Goal: Use online tool/utility: Utilize a website feature to perform a specific function

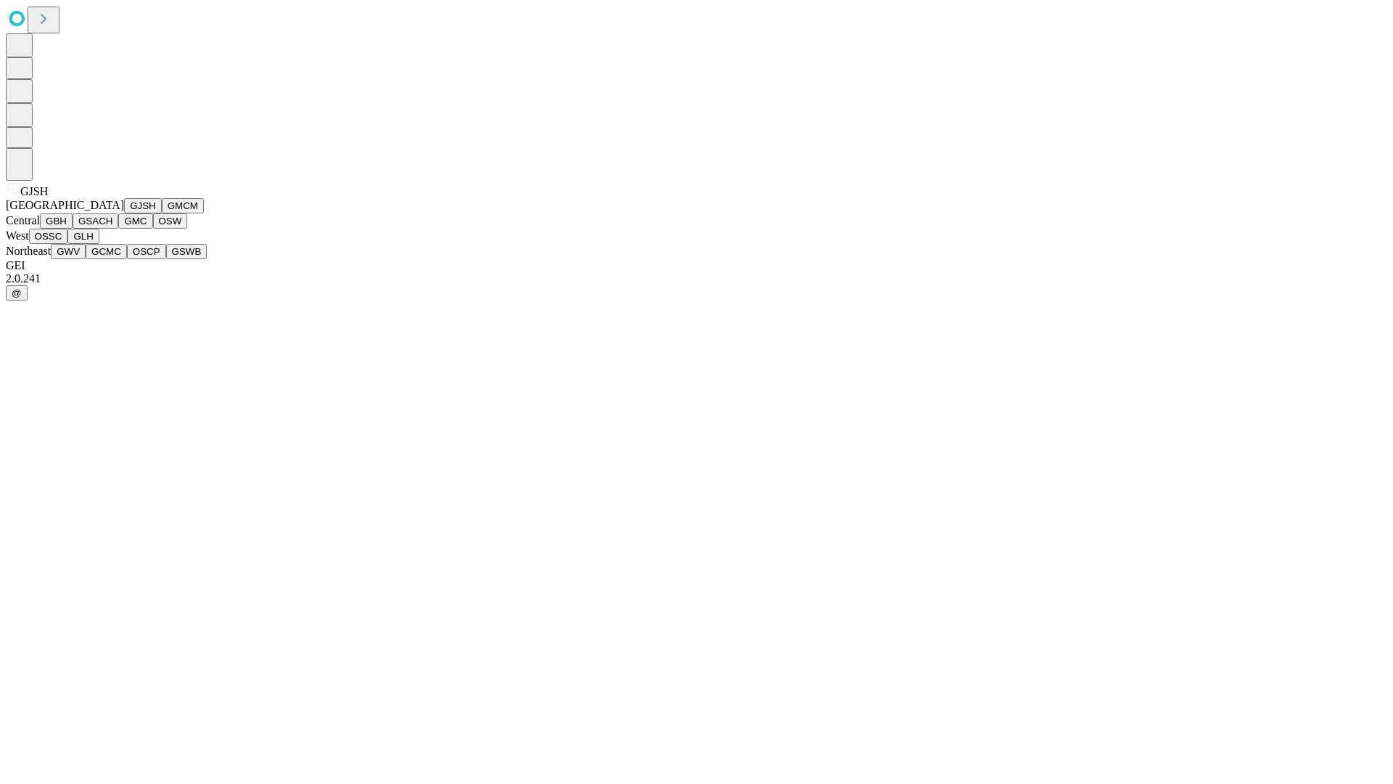
click at [124, 213] on button "GJSH" at bounding box center [143, 205] width 38 height 15
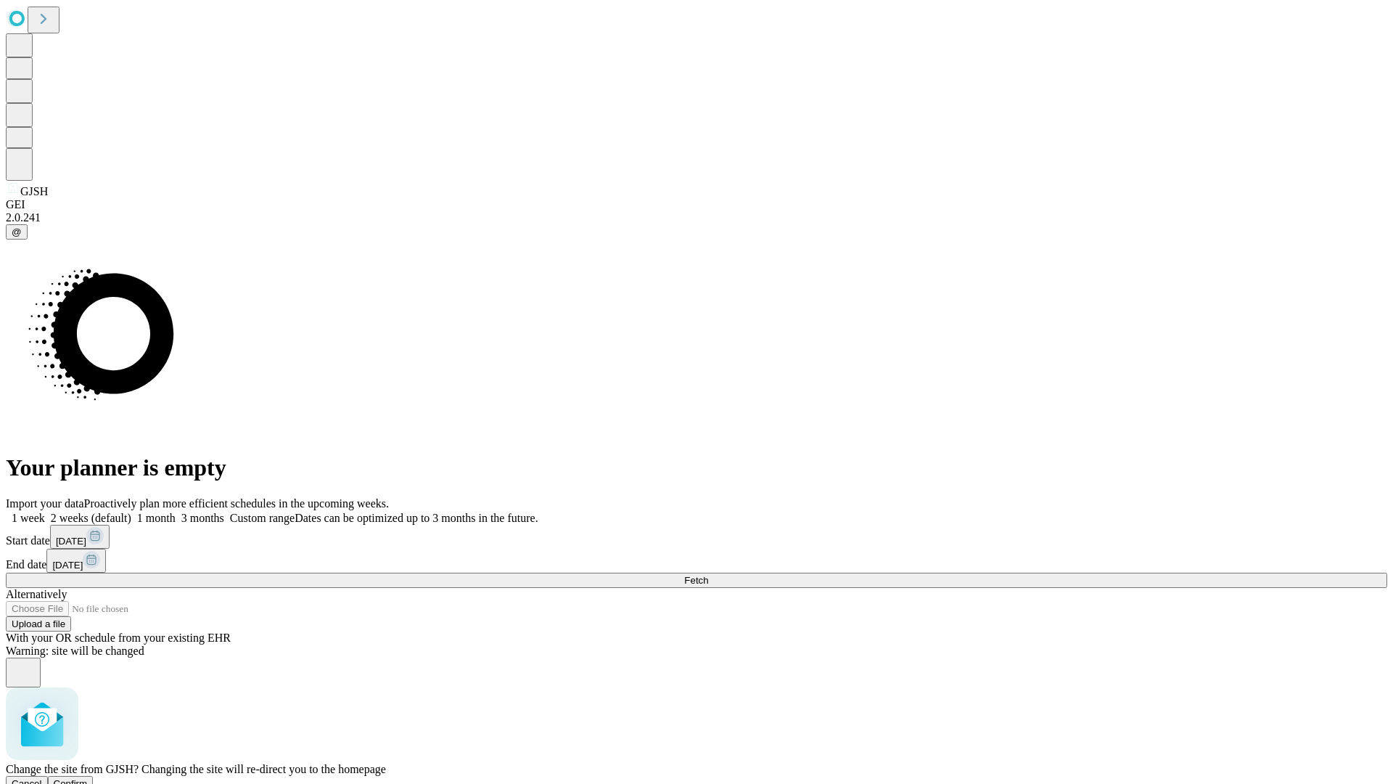
click at [88, 778] on span "Confirm" at bounding box center [71, 783] width 34 height 11
click at [176, 512] on label "1 month" at bounding box center [153, 518] width 44 height 12
click at [708, 575] on span "Fetch" at bounding box center [696, 580] width 24 height 11
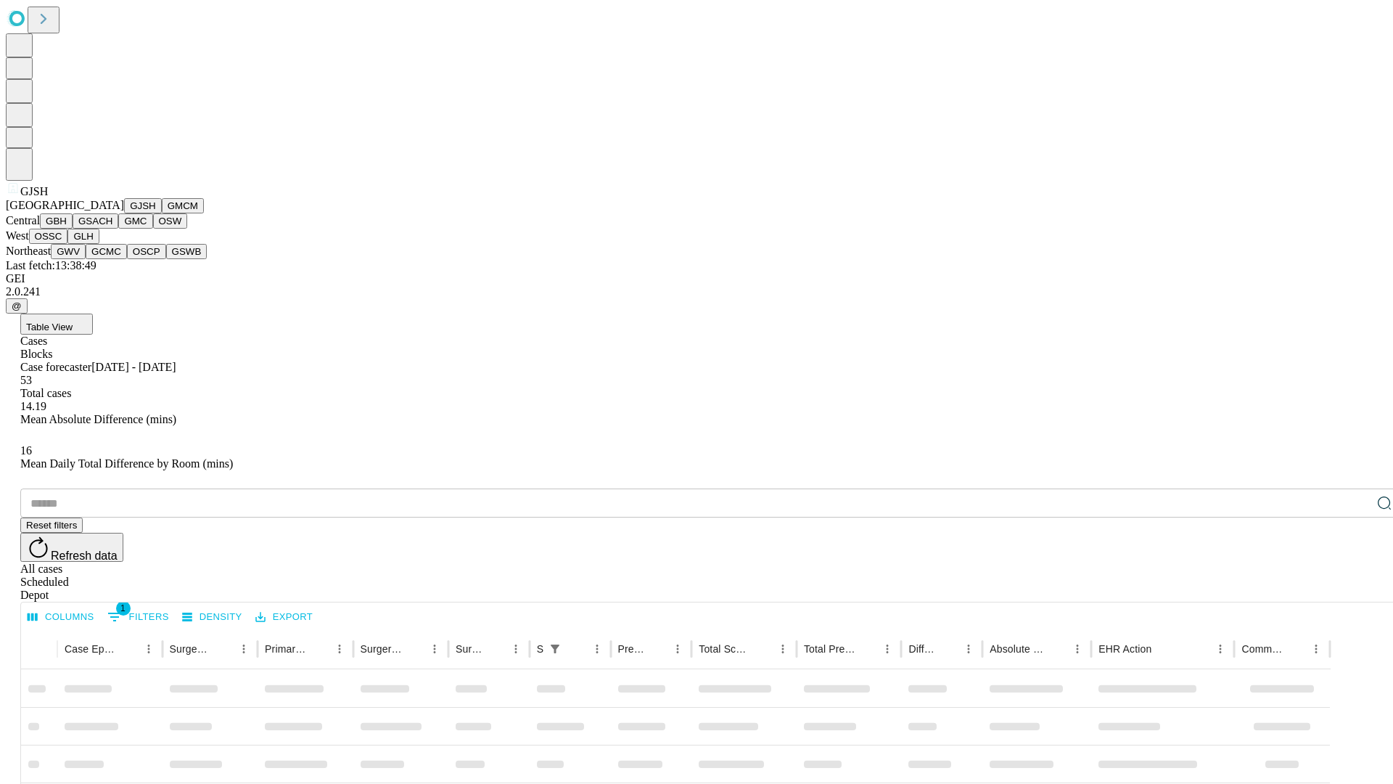
click at [162, 213] on button "GMCM" at bounding box center [183, 205] width 42 height 15
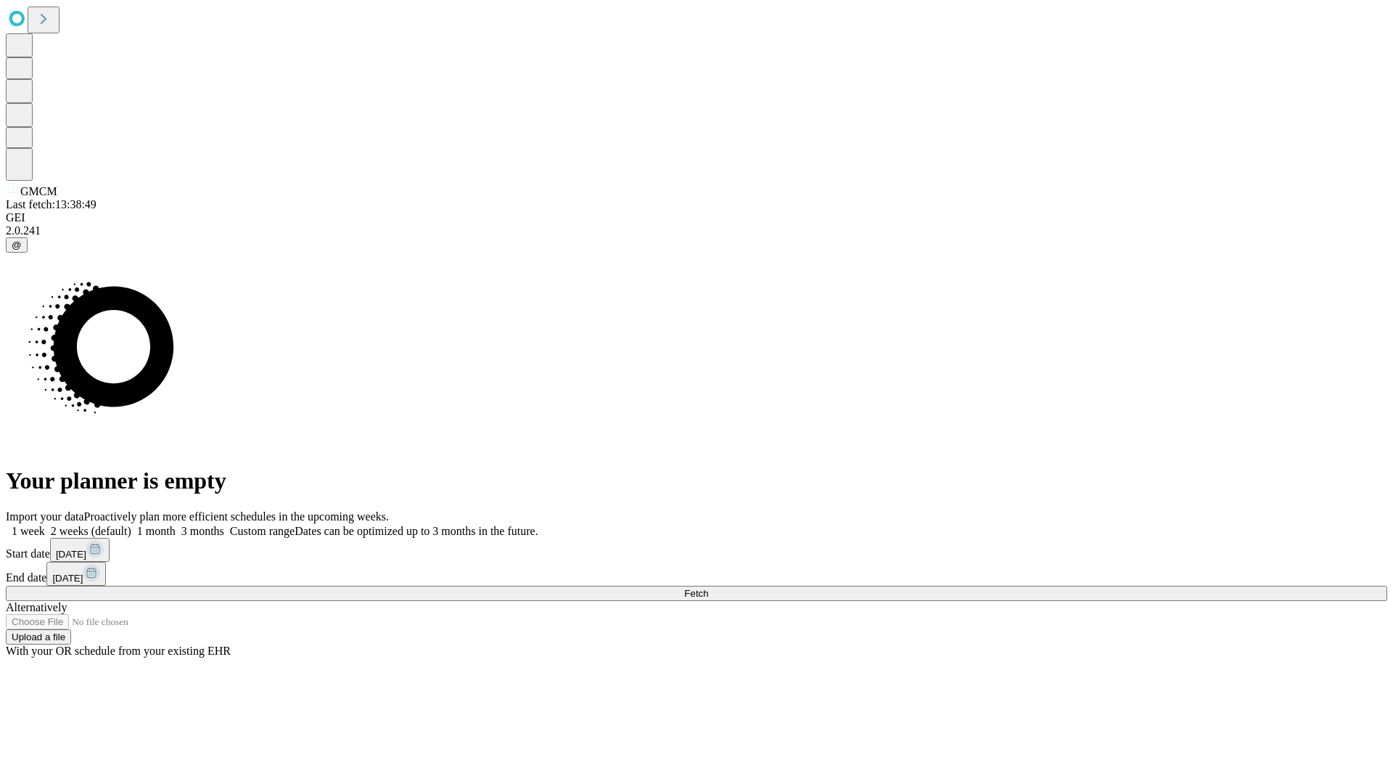
click at [176, 525] on label "1 month" at bounding box center [153, 531] width 44 height 12
click at [708, 588] on span "Fetch" at bounding box center [696, 593] width 24 height 11
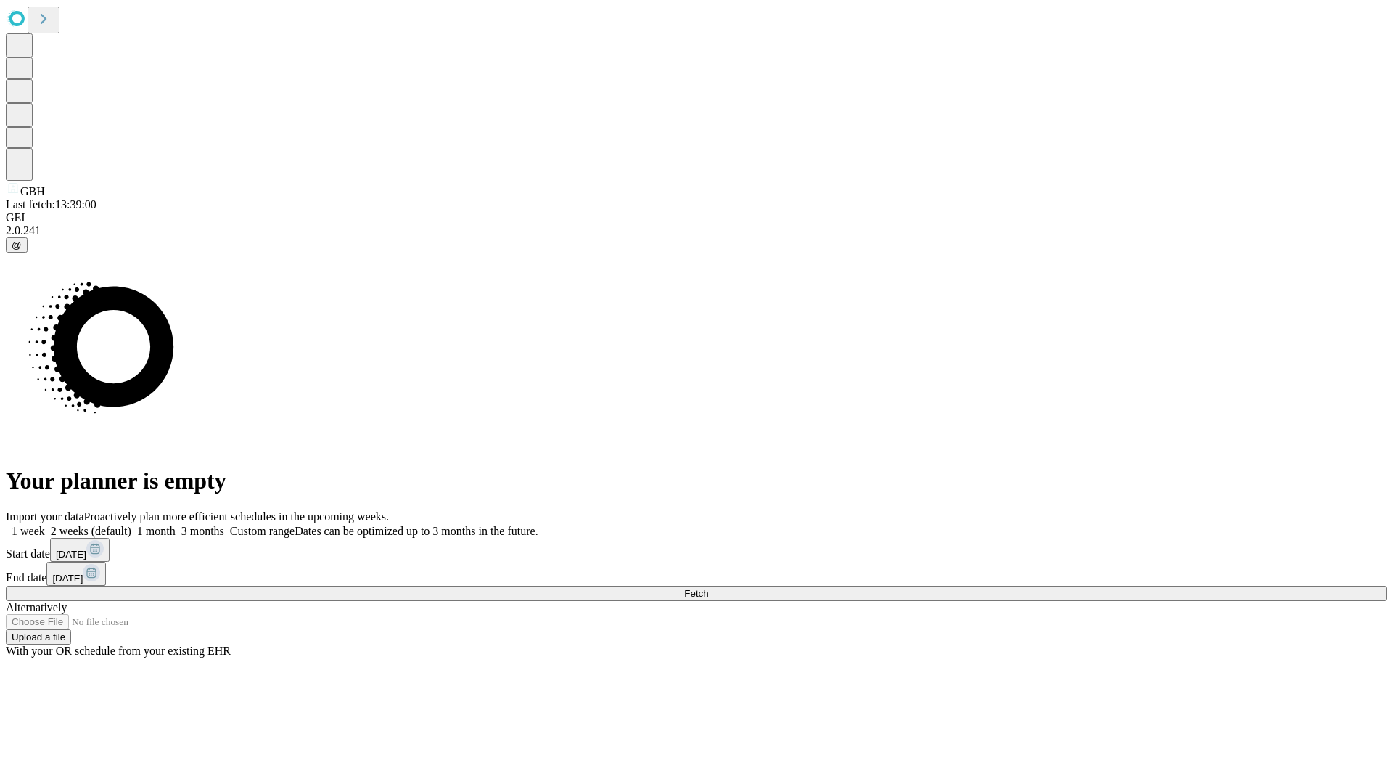
click at [176, 525] on label "1 month" at bounding box center [153, 531] width 44 height 12
click at [708, 588] on span "Fetch" at bounding box center [696, 593] width 24 height 11
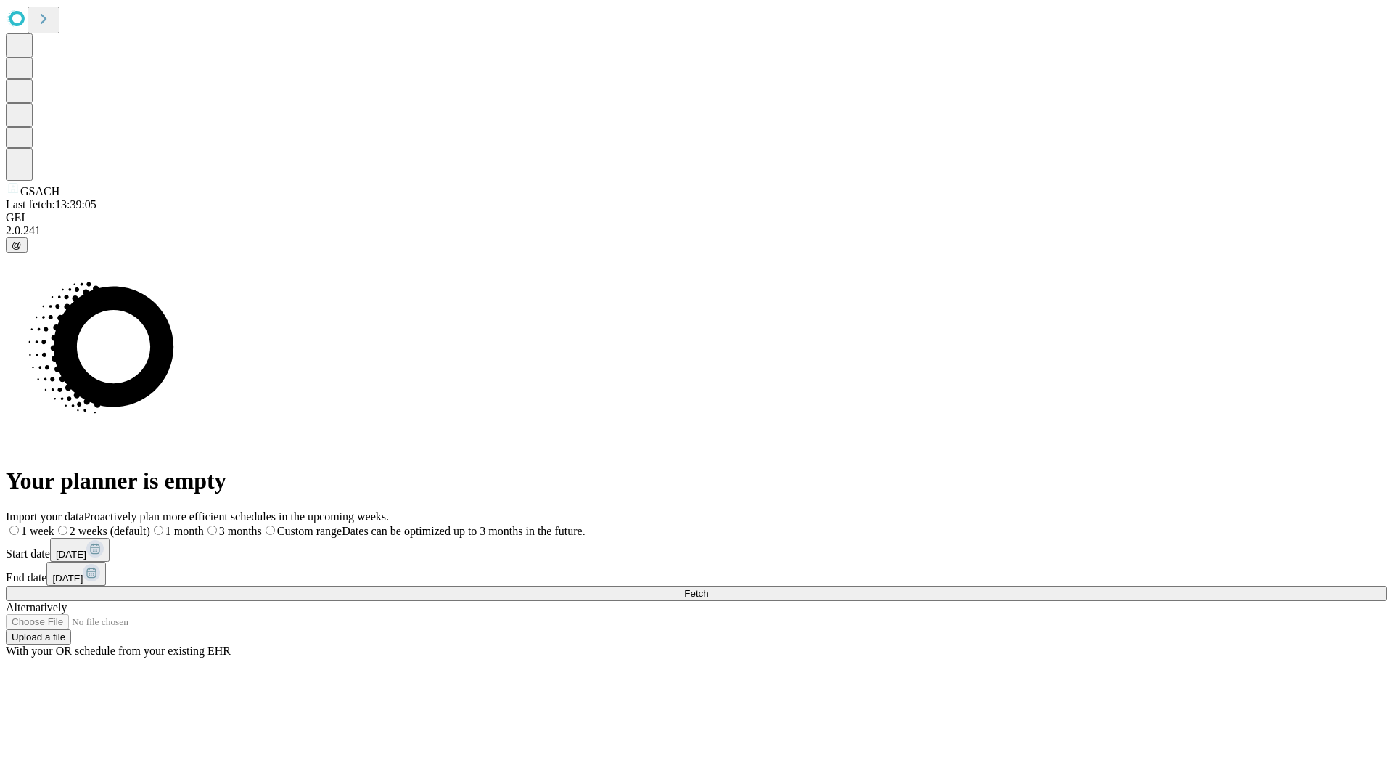
click at [204, 525] on label "1 month" at bounding box center [177, 531] width 54 height 12
click at [708, 588] on span "Fetch" at bounding box center [696, 593] width 24 height 11
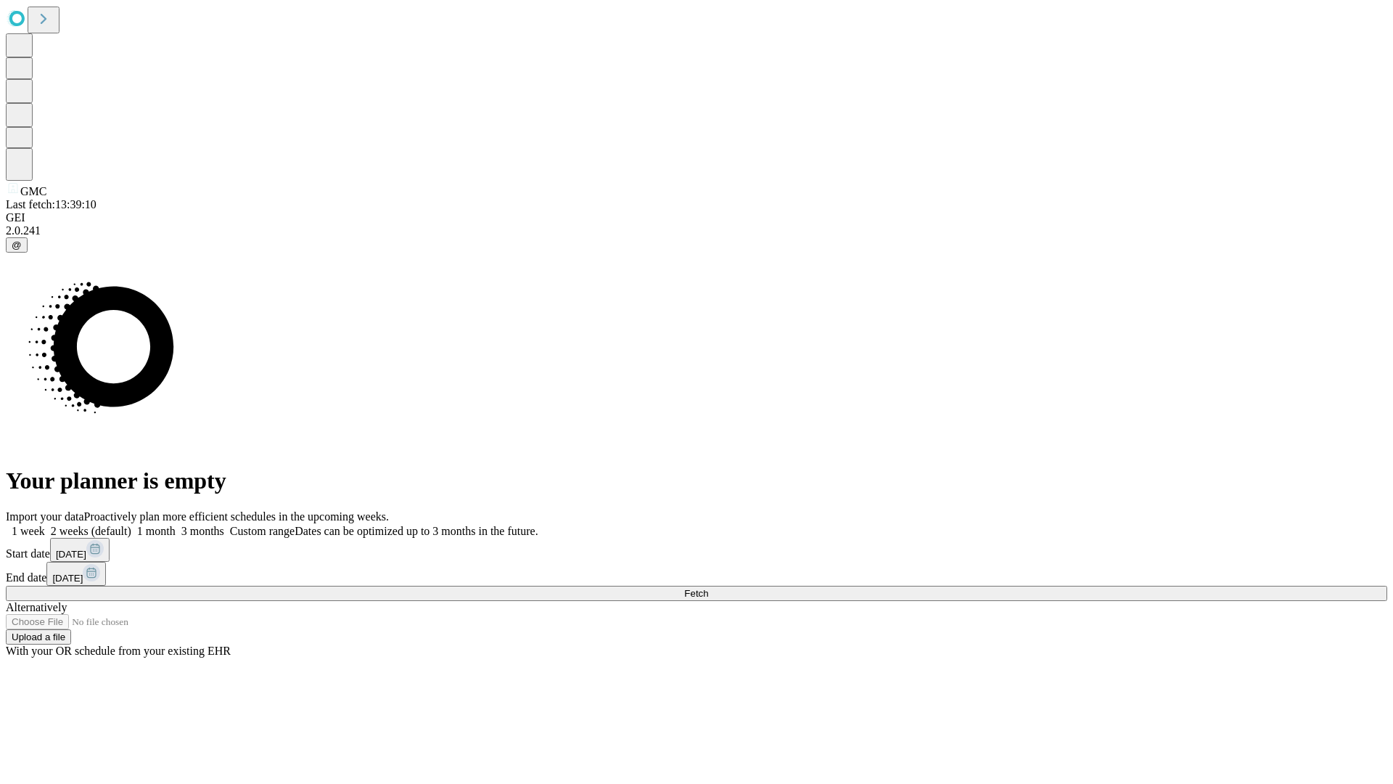
click at [708, 588] on span "Fetch" at bounding box center [696, 593] width 24 height 11
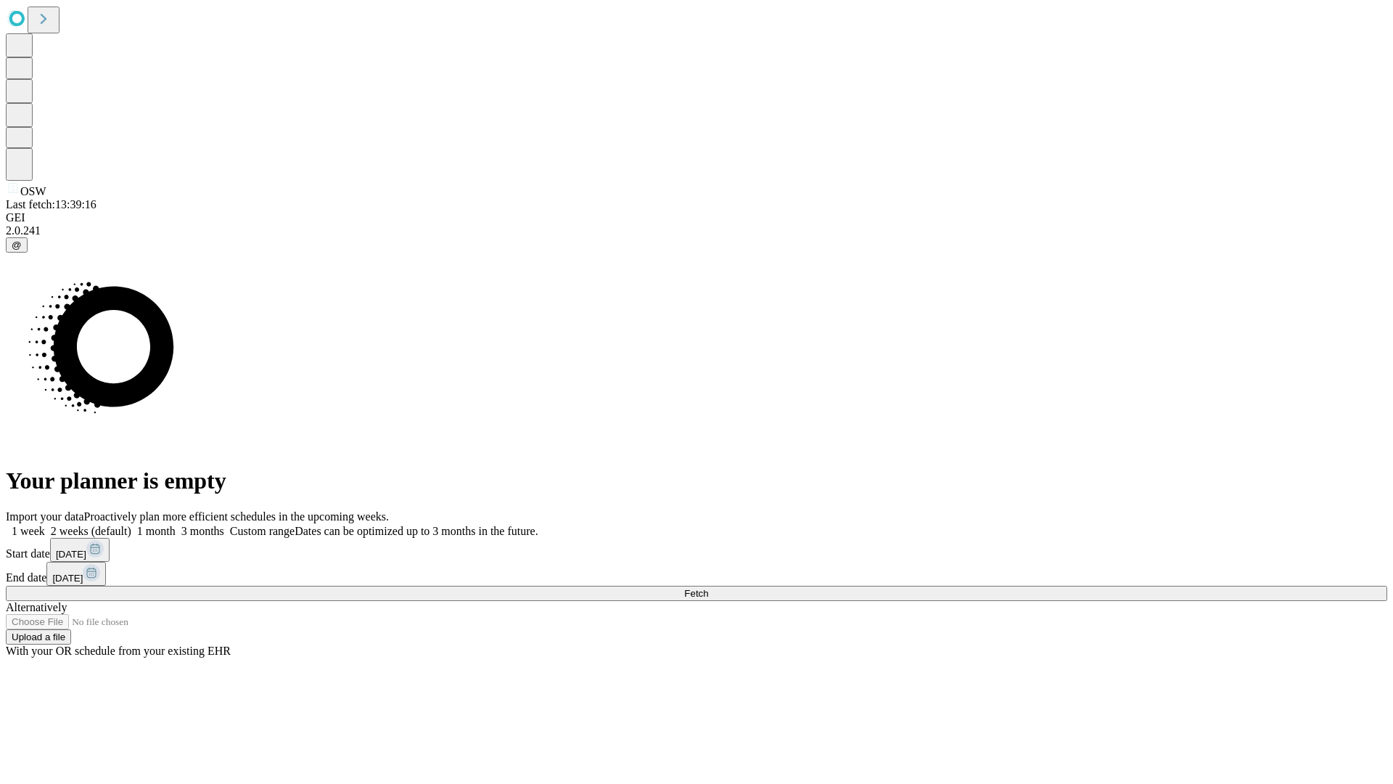
click at [176, 525] on label "1 month" at bounding box center [153, 531] width 44 height 12
click at [708, 588] on span "Fetch" at bounding box center [696, 593] width 24 height 11
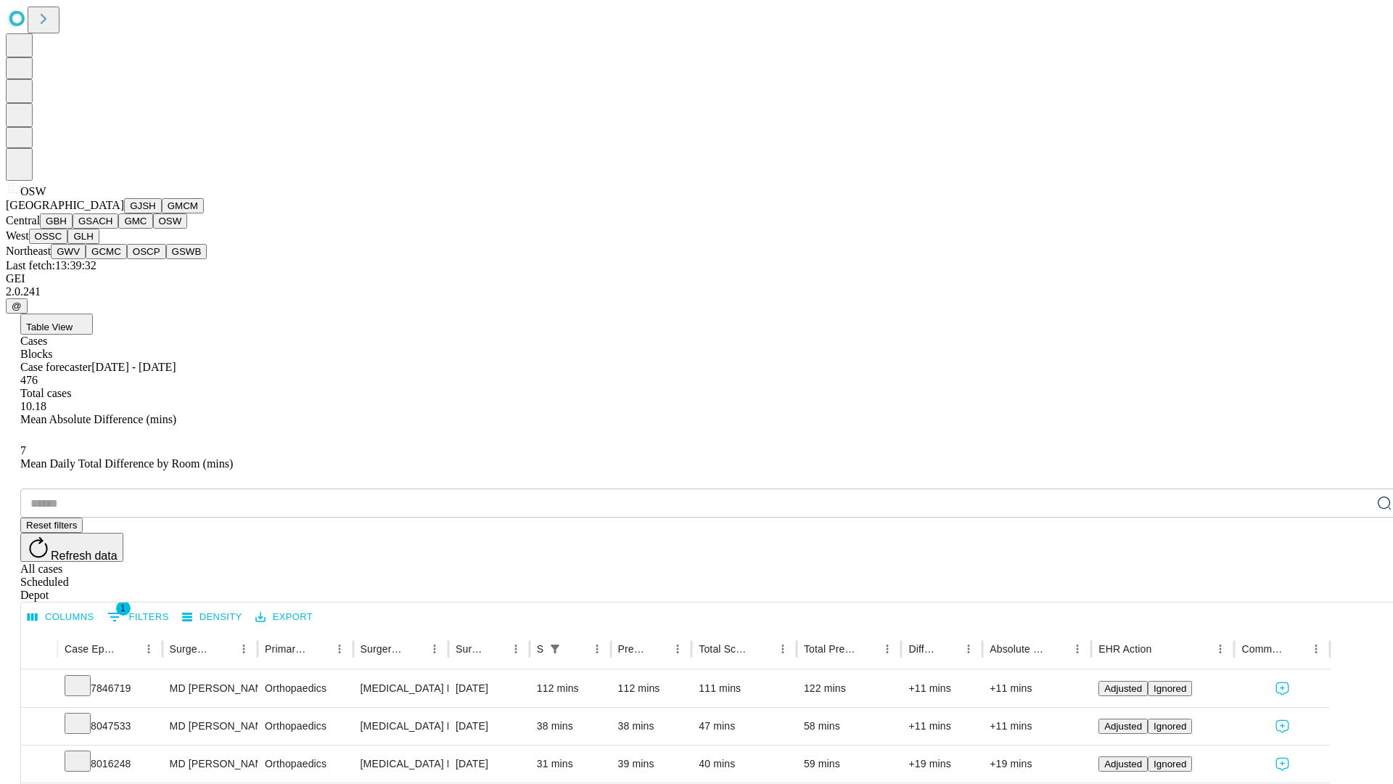
click at [68, 244] on button "OSSC" at bounding box center [48, 236] width 39 height 15
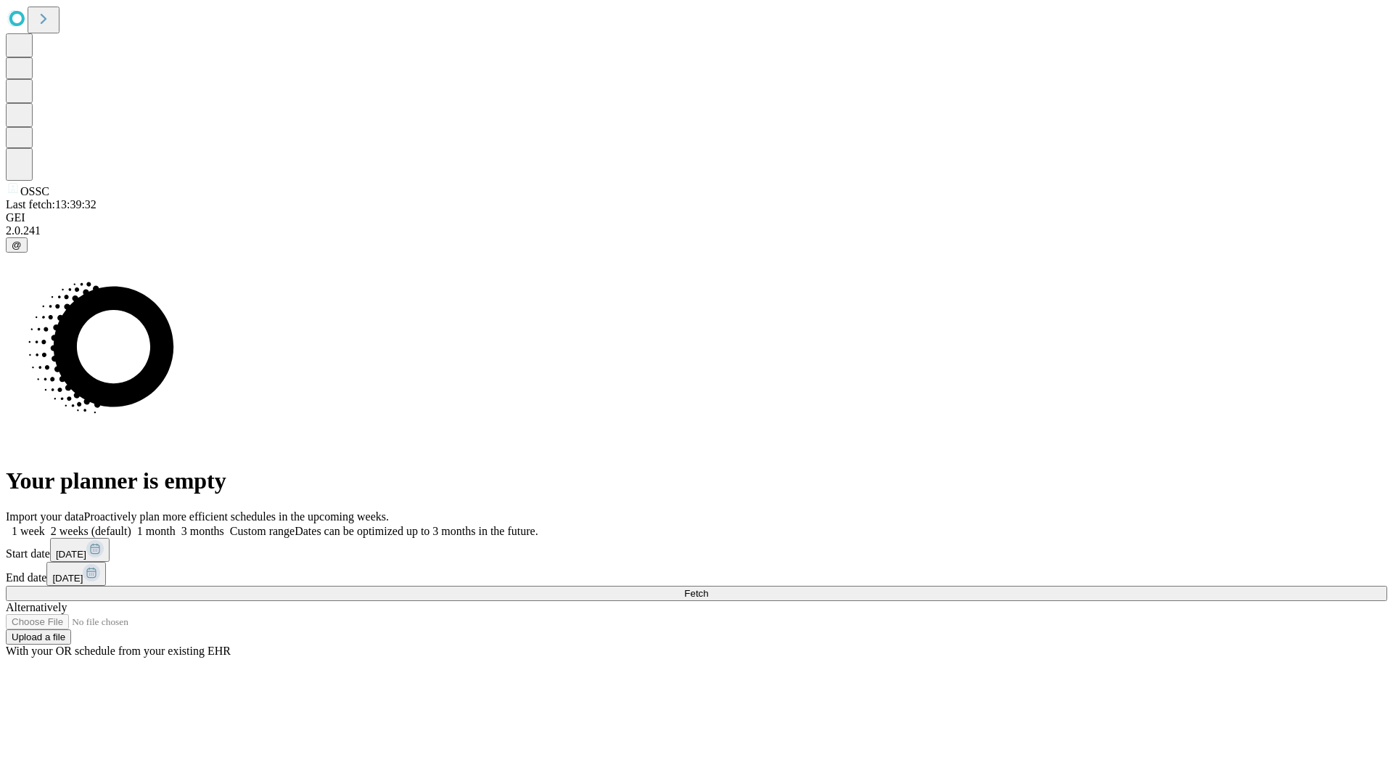
click at [176, 525] on label "1 month" at bounding box center [153, 531] width 44 height 12
click at [708, 588] on span "Fetch" at bounding box center [696, 593] width 24 height 11
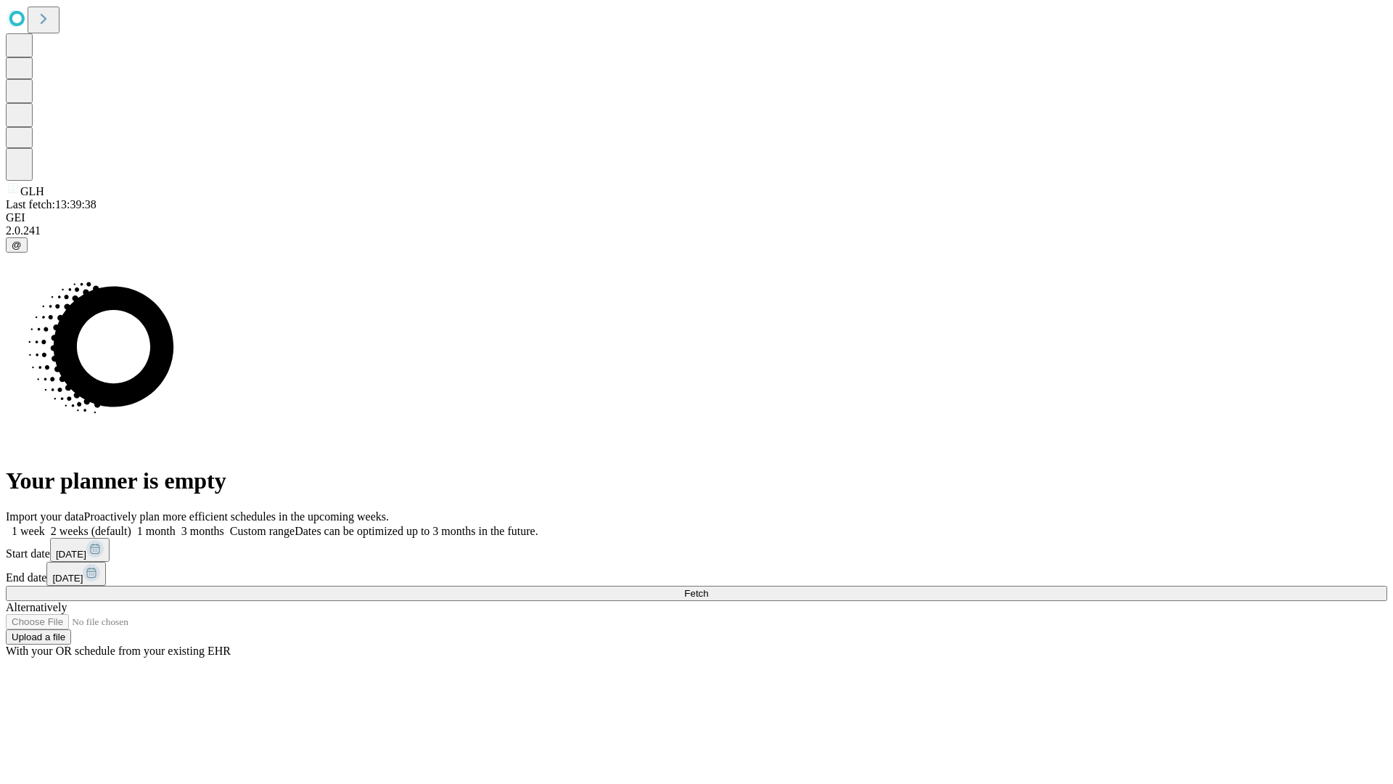
click at [708, 588] on span "Fetch" at bounding box center [696, 593] width 24 height 11
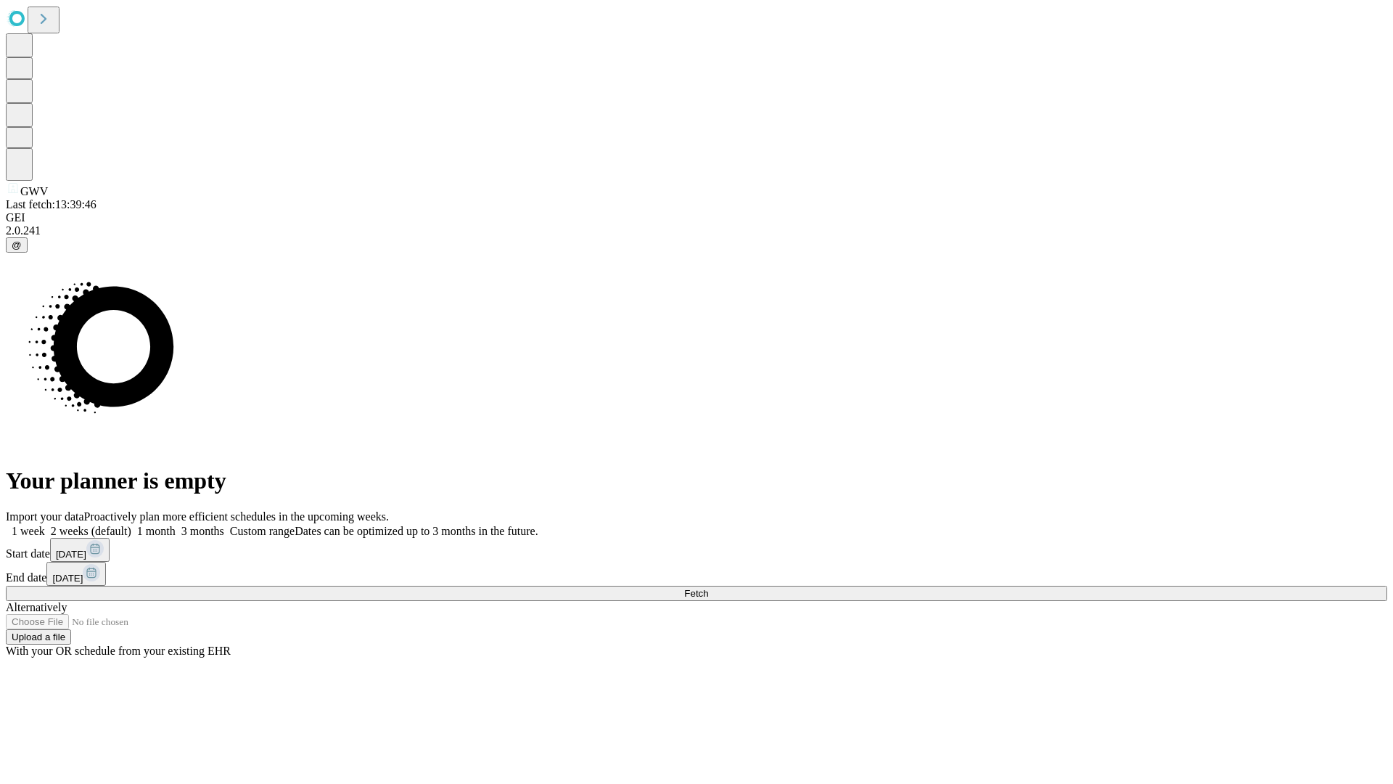
click at [176, 525] on label "1 month" at bounding box center [153, 531] width 44 height 12
click at [708, 588] on span "Fetch" at bounding box center [696, 593] width 24 height 11
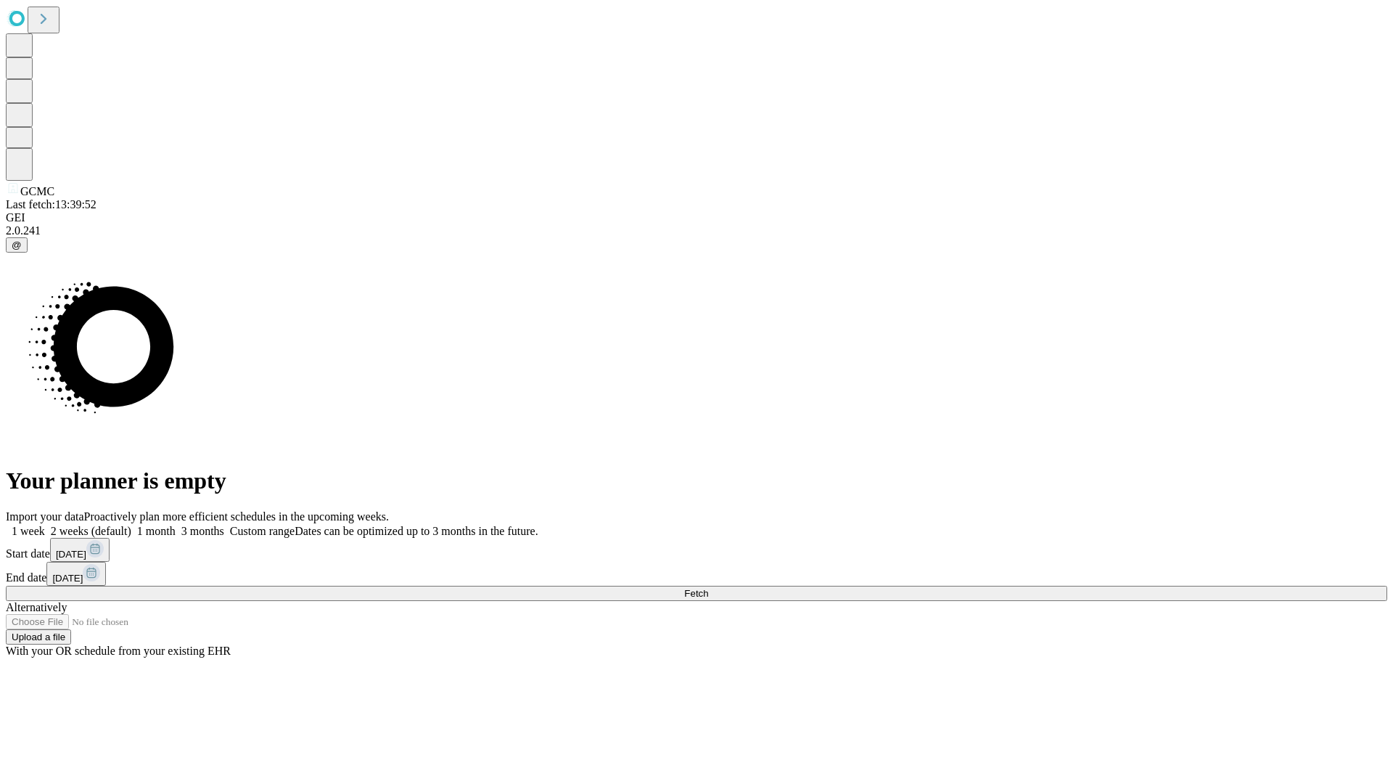
click at [176, 525] on label "1 month" at bounding box center [153, 531] width 44 height 12
click at [708, 588] on span "Fetch" at bounding box center [696, 593] width 24 height 11
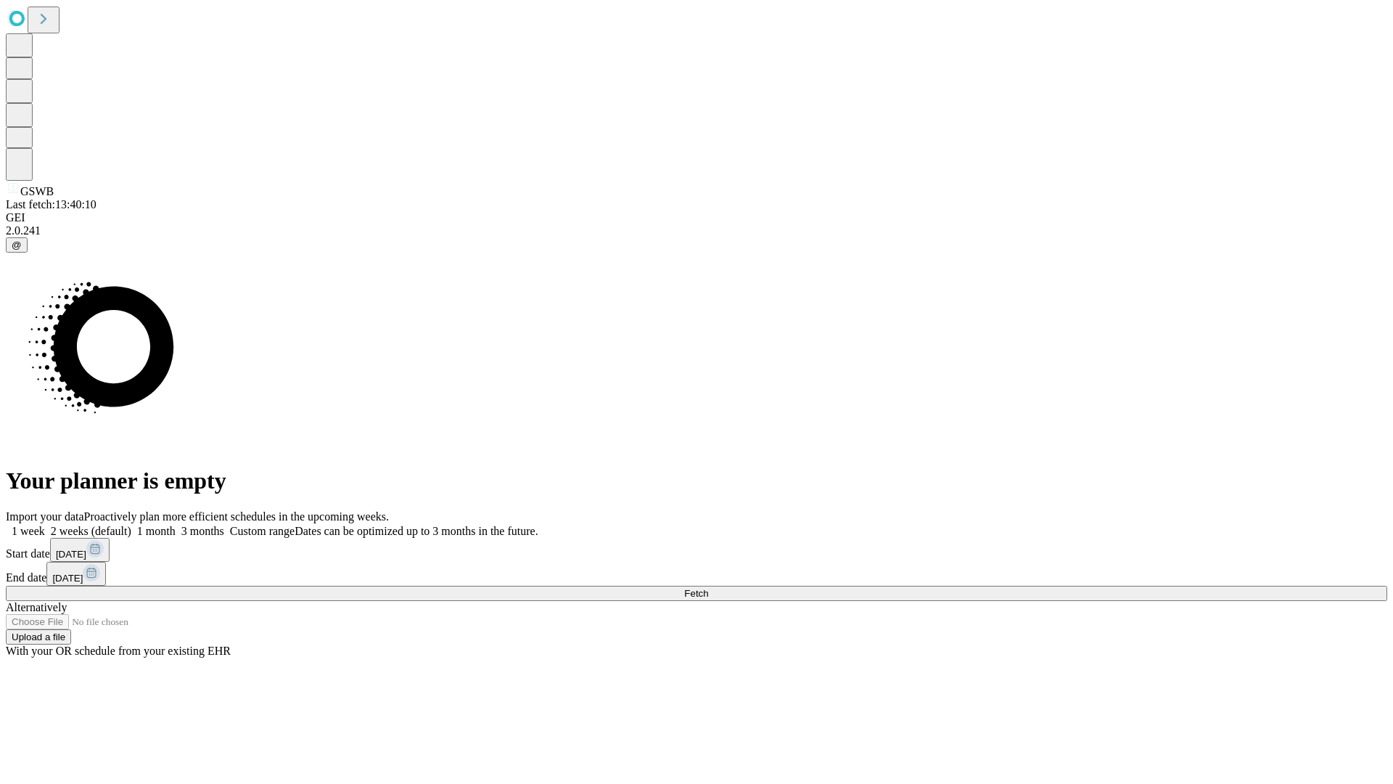
click at [176, 525] on label "1 month" at bounding box center [153, 531] width 44 height 12
click at [708, 588] on span "Fetch" at bounding box center [696, 593] width 24 height 11
